Goal: Navigation & Orientation: Find specific page/section

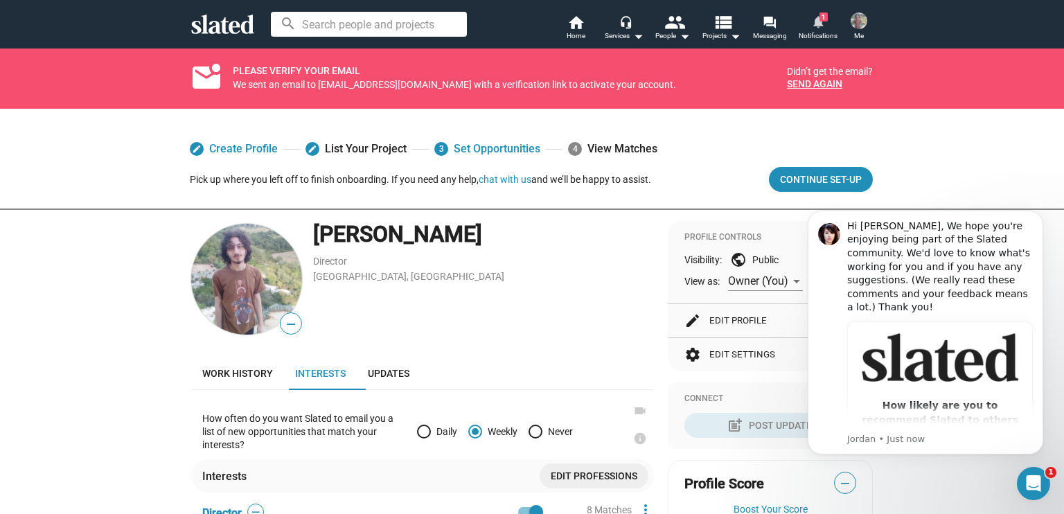
click at [816, 18] on mat-icon "notifications" at bounding box center [817, 21] width 13 height 13
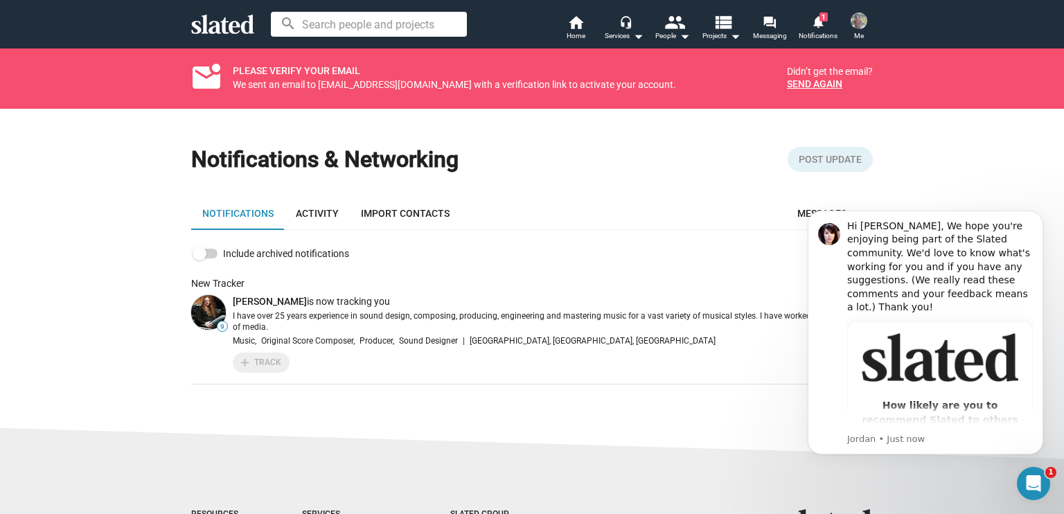
click at [460, 326] on p "I have over 25 years experience in sound design, composing, producing, engineer…" at bounding box center [553, 322] width 640 height 22
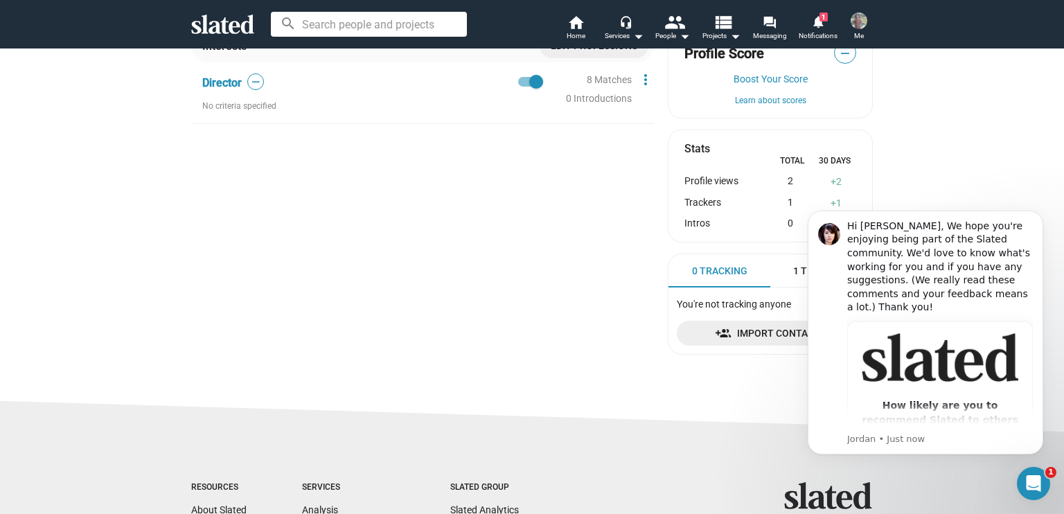
scroll to position [440, 0]
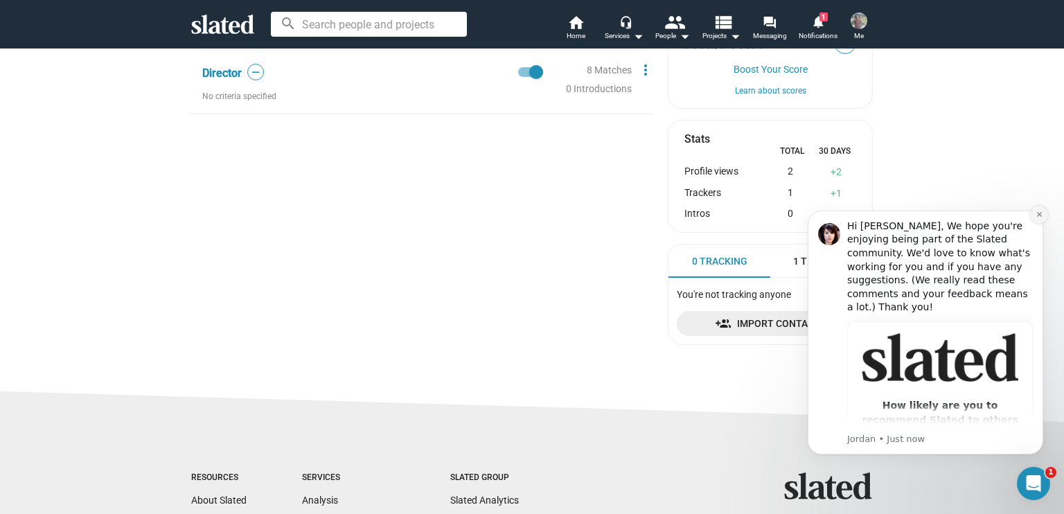
click at [1041, 211] on icon "Dismiss notification" at bounding box center [1040, 215] width 8 height 8
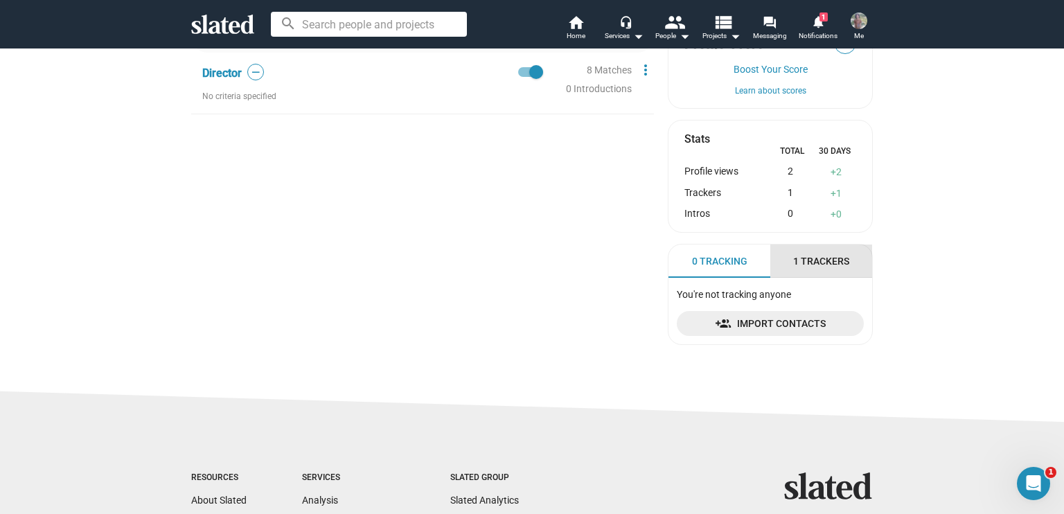
click at [847, 260] on div "1 Trackers" at bounding box center [821, 261] width 102 height 33
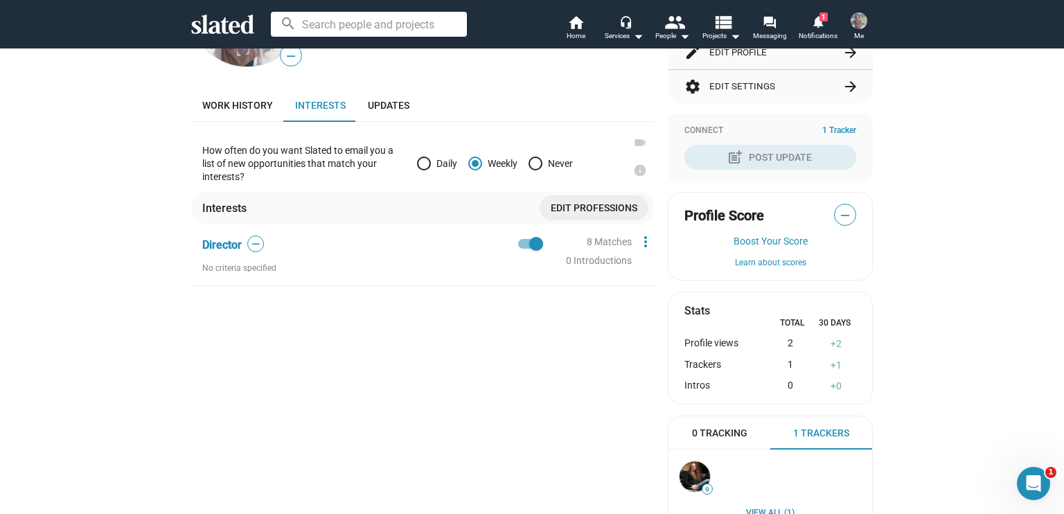
scroll to position [248, 0]
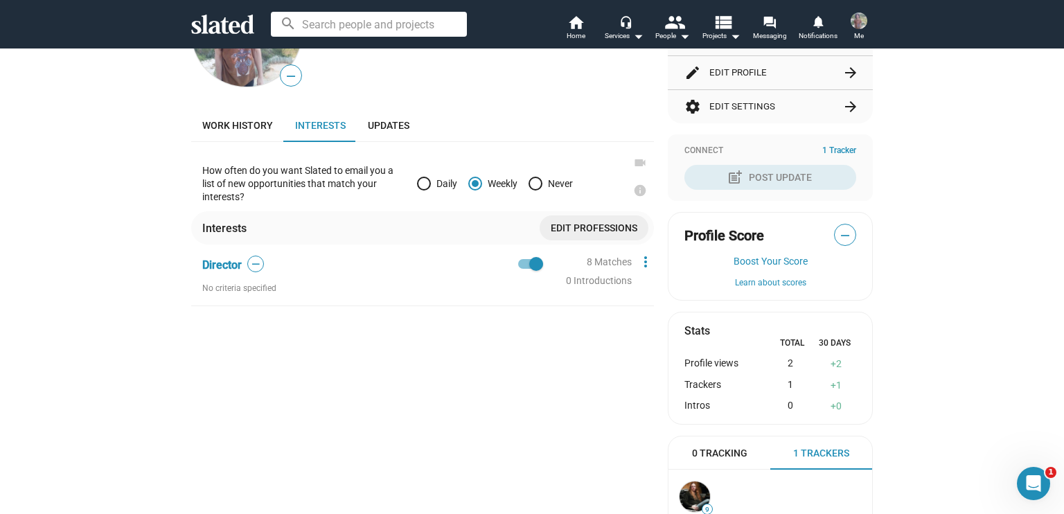
click at [610, 257] on div "8 Matches" at bounding box center [609, 262] width 45 height 13
click at [678, 28] on mat-icon "people" at bounding box center [674, 22] width 20 height 20
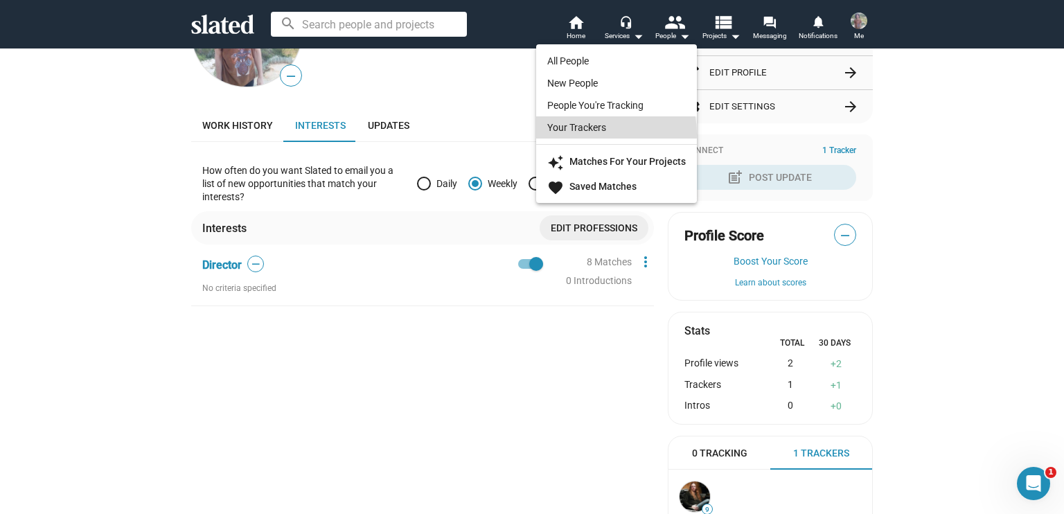
click at [601, 133] on link "Your Trackers" at bounding box center [616, 127] width 161 height 22
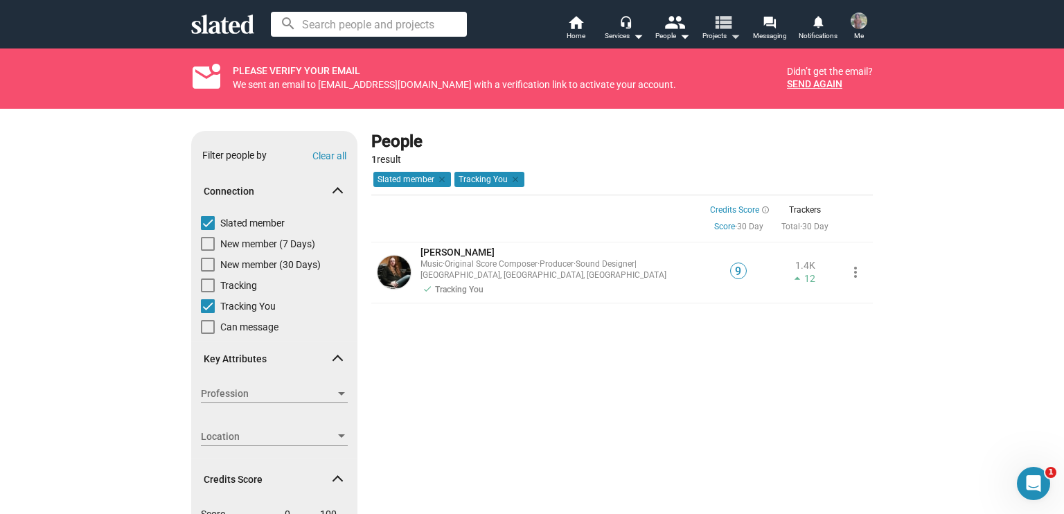
click at [720, 27] on mat-icon "view_list" at bounding box center [723, 22] width 20 height 20
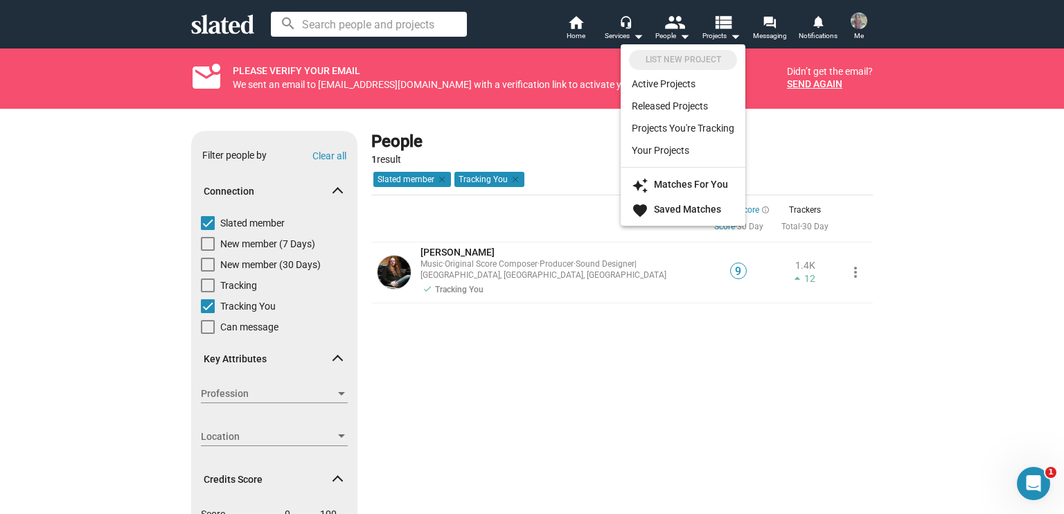
click at [802, 35] on div at bounding box center [532, 257] width 1064 height 514
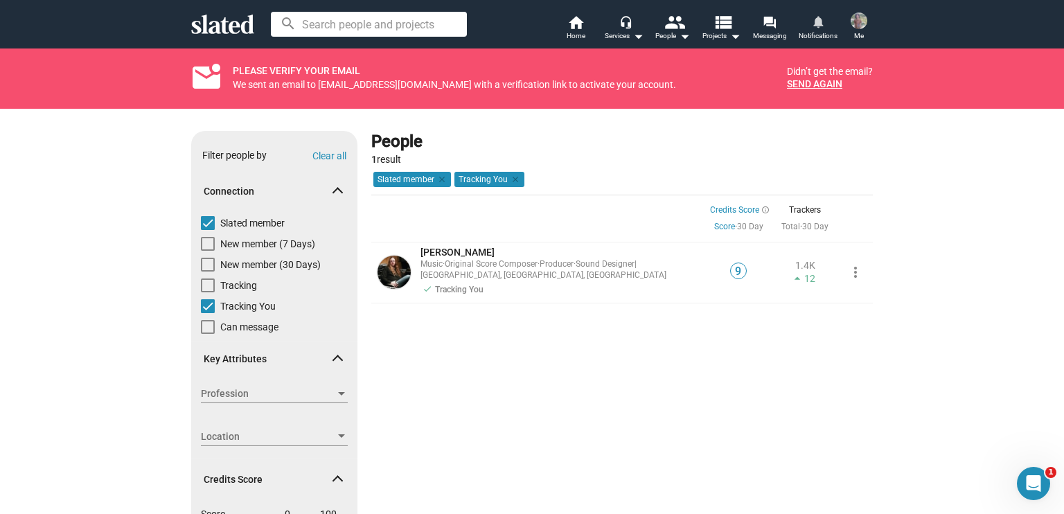
click at [802, 35] on span "Notifications" at bounding box center [818, 36] width 39 height 17
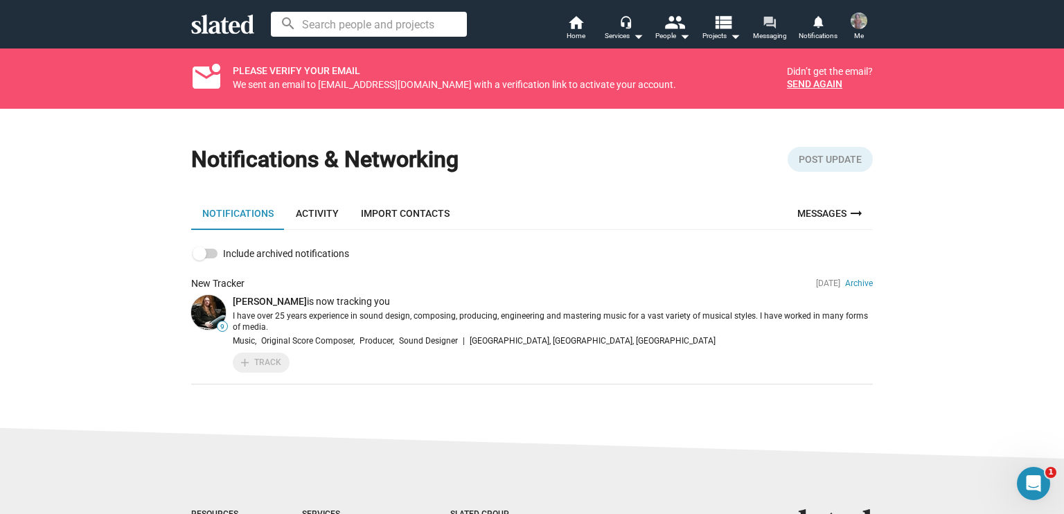
click at [784, 30] on span "Messaging" at bounding box center [770, 36] width 34 height 17
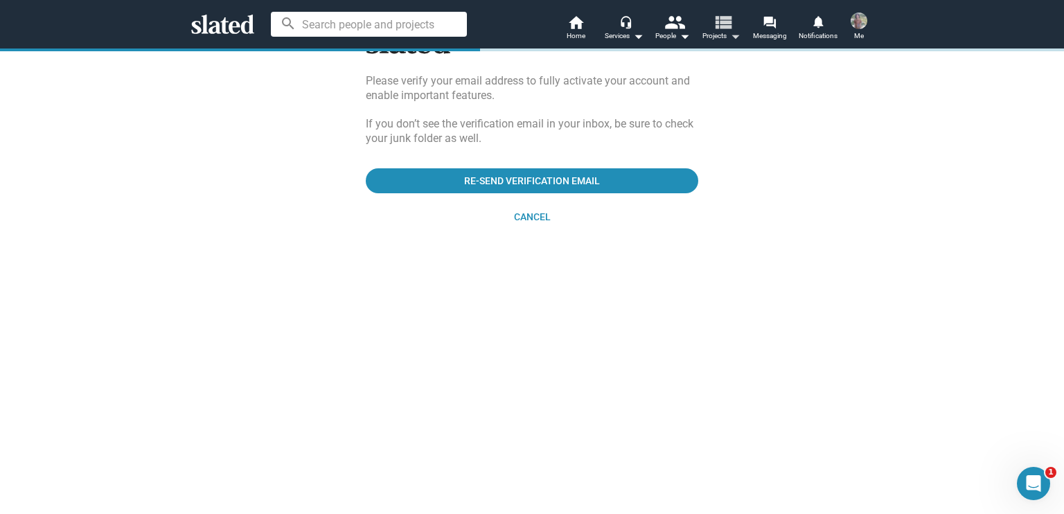
click at [721, 34] on span "Projects arrow_drop_down" at bounding box center [721, 36] width 38 height 17
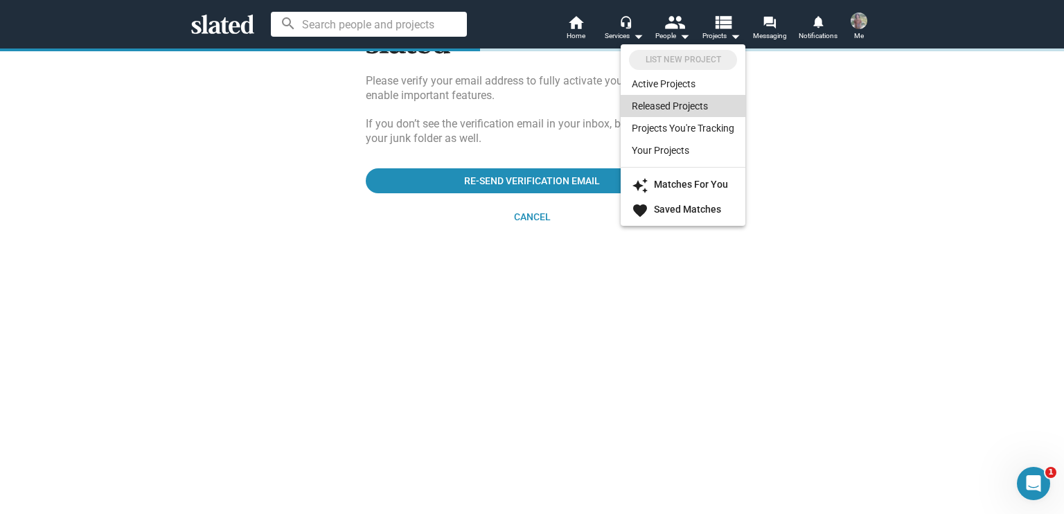
click at [681, 96] on link "Released Projects" at bounding box center [683, 106] width 125 height 22
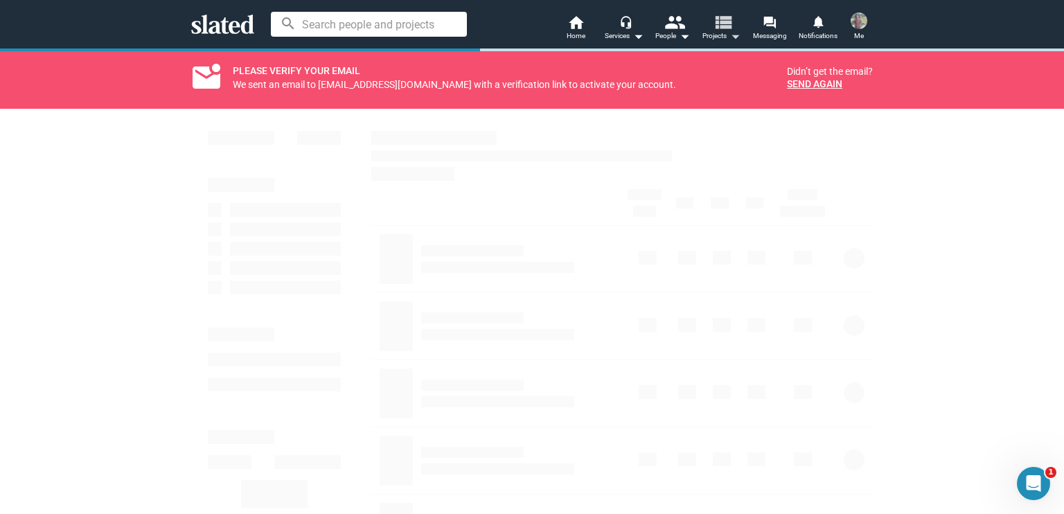
click at [721, 29] on mat-icon "view_list" at bounding box center [723, 22] width 20 height 20
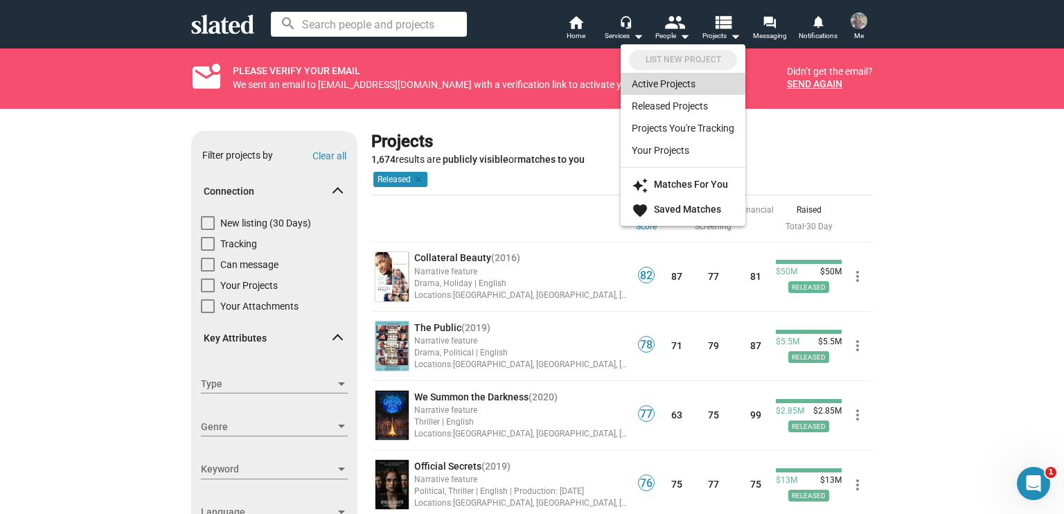
click at [668, 88] on link "Active Projects" at bounding box center [683, 84] width 125 height 22
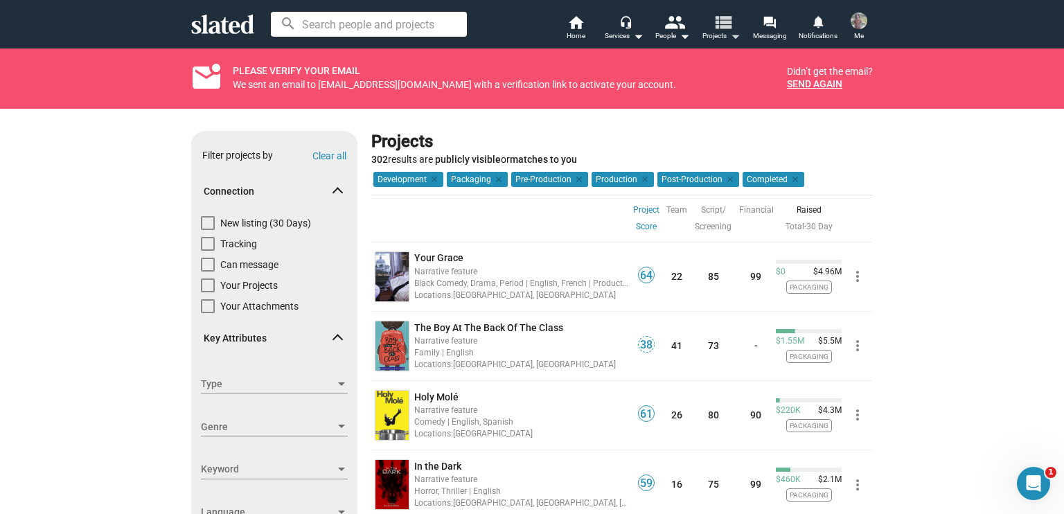
click at [718, 24] on mat-icon "view_list" at bounding box center [723, 22] width 20 height 20
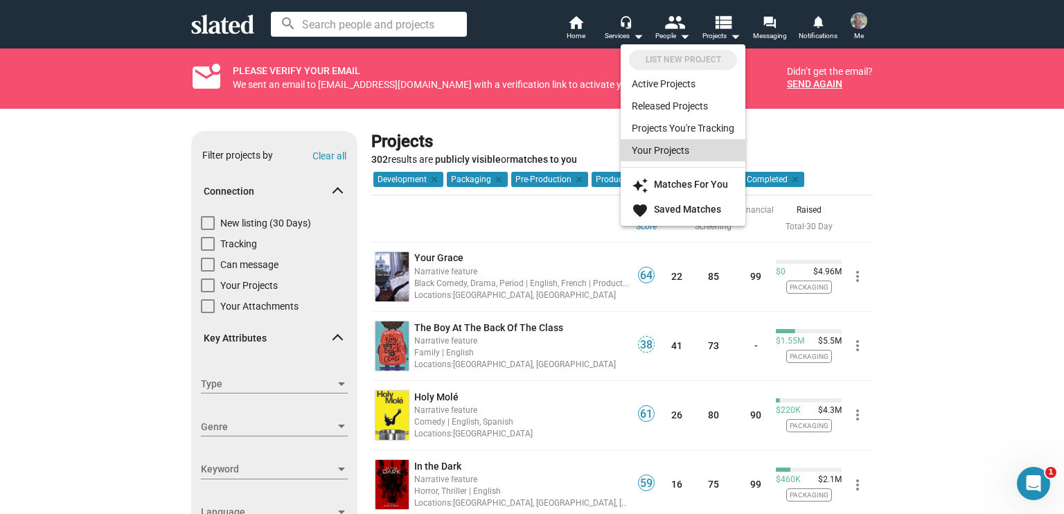
click at [683, 150] on link "Your Projects" at bounding box center [683, 150] width 125 height 22
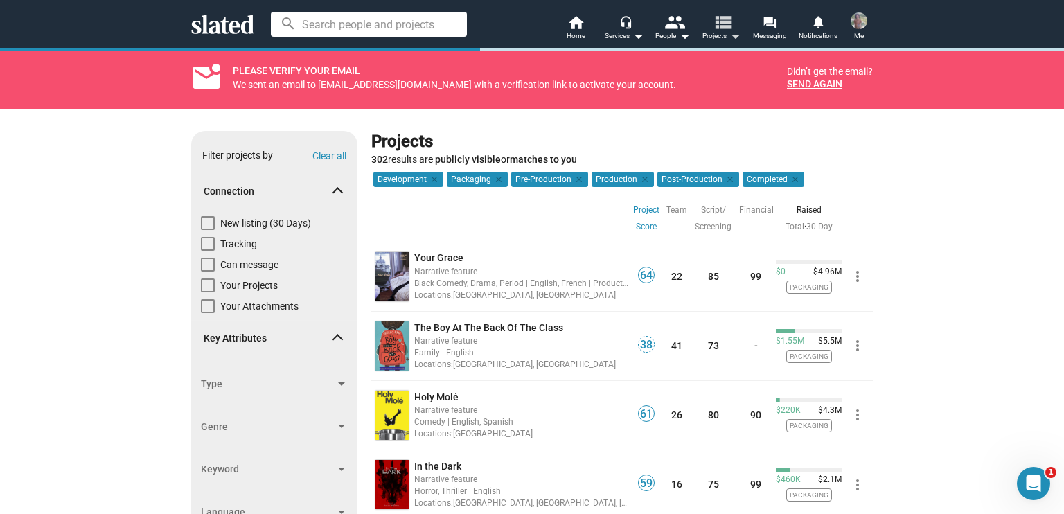
click at [714, 27] on mat-icon "view_list" at bounding box center [723, 22] width 20 height 20
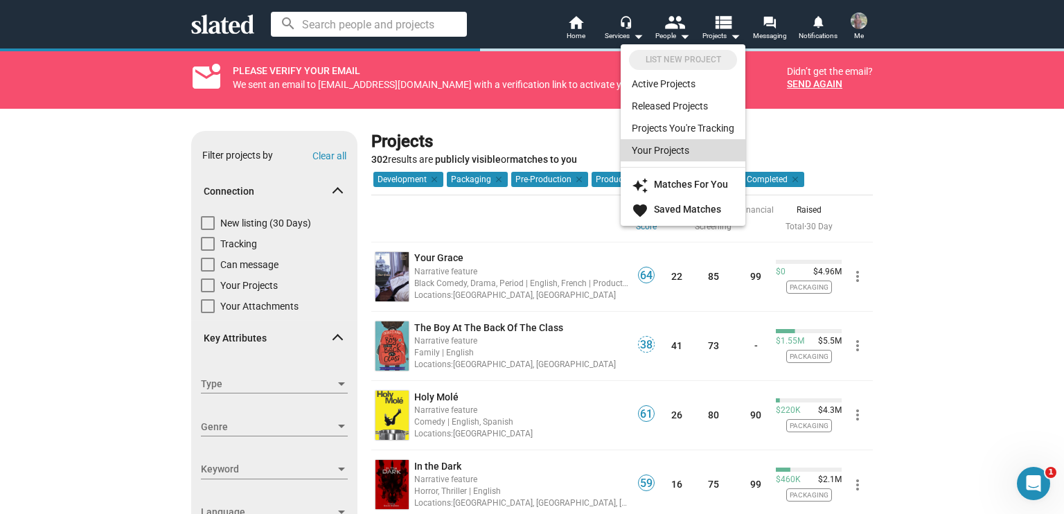
click at [662, 157] on link "Your Projects" at bounding box center [683, 150] width 125 height 22
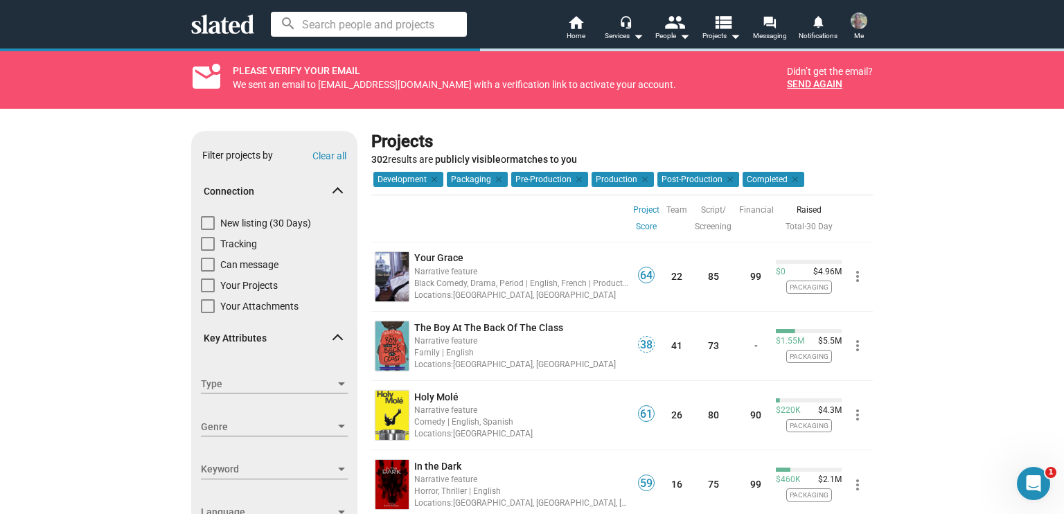
click at [864, 23] on img at bounding box center [859, 20] width 17 height 17
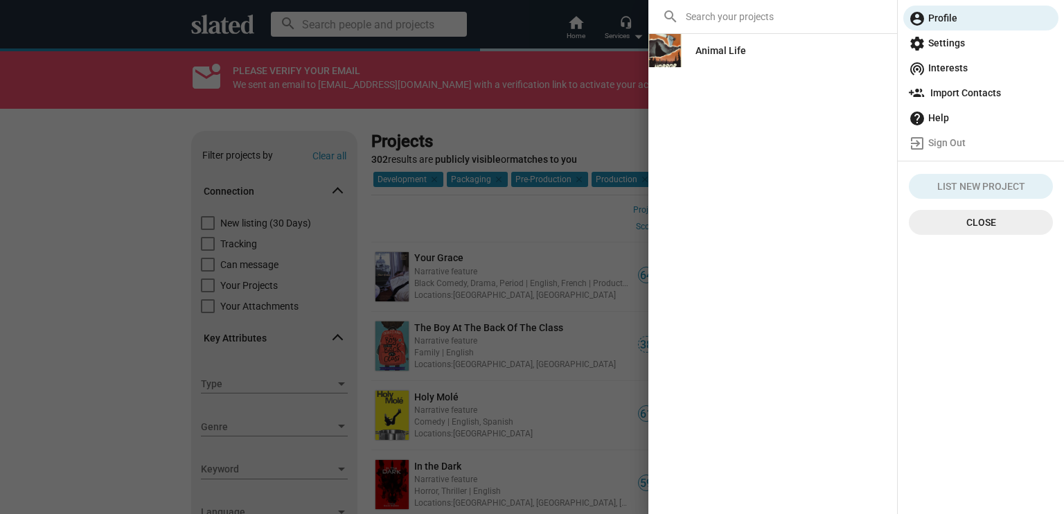
click at [664, 52] on img at bounding box center [664, 50] width 33 height 33
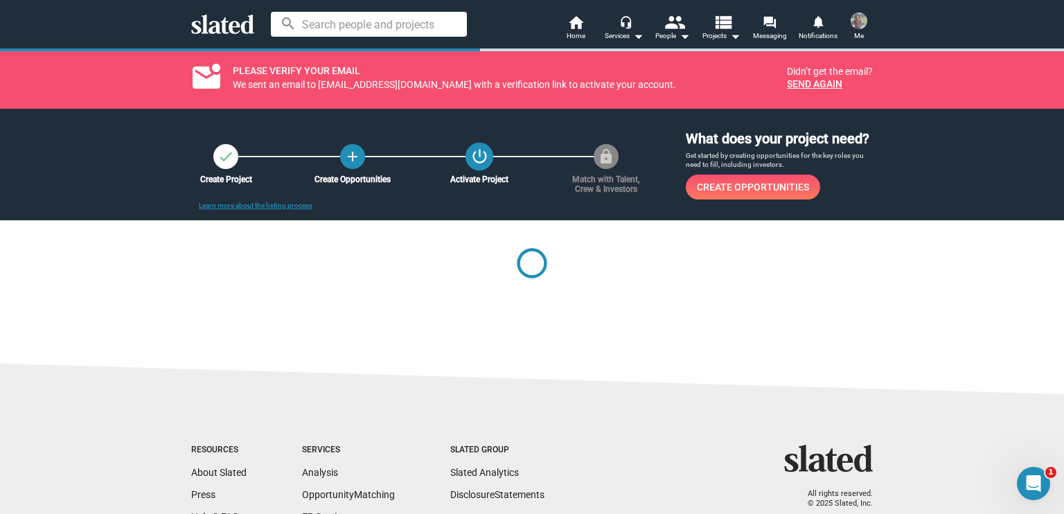
click at [470, 154] on mat-icon "power_settings_new" at bounding box center [479, 156] width 19 height 19
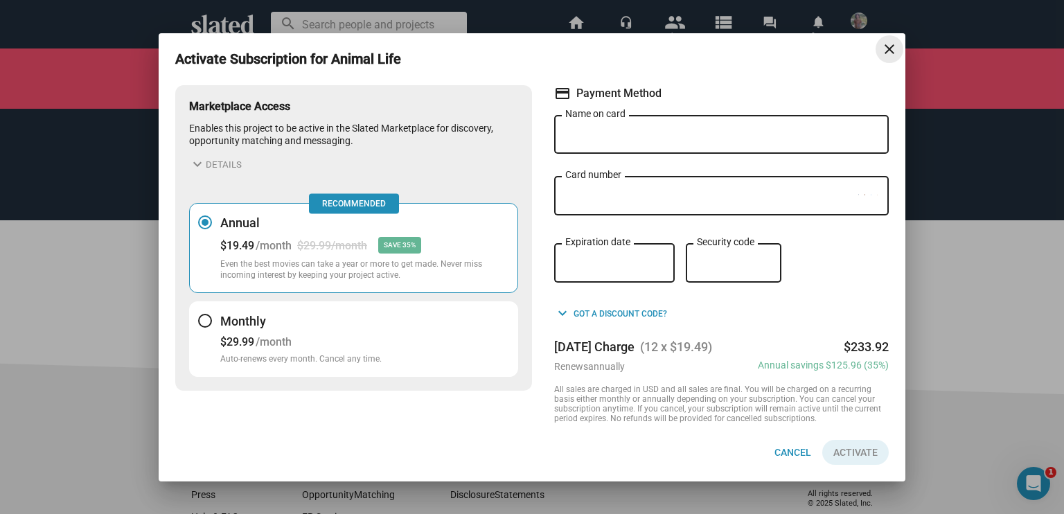
click at [896, 50] on mat-icon "close" at bounding box center [889, 49] width 17 height 17
